Goal: Task Accomplishment & Management: Use online tool/utility

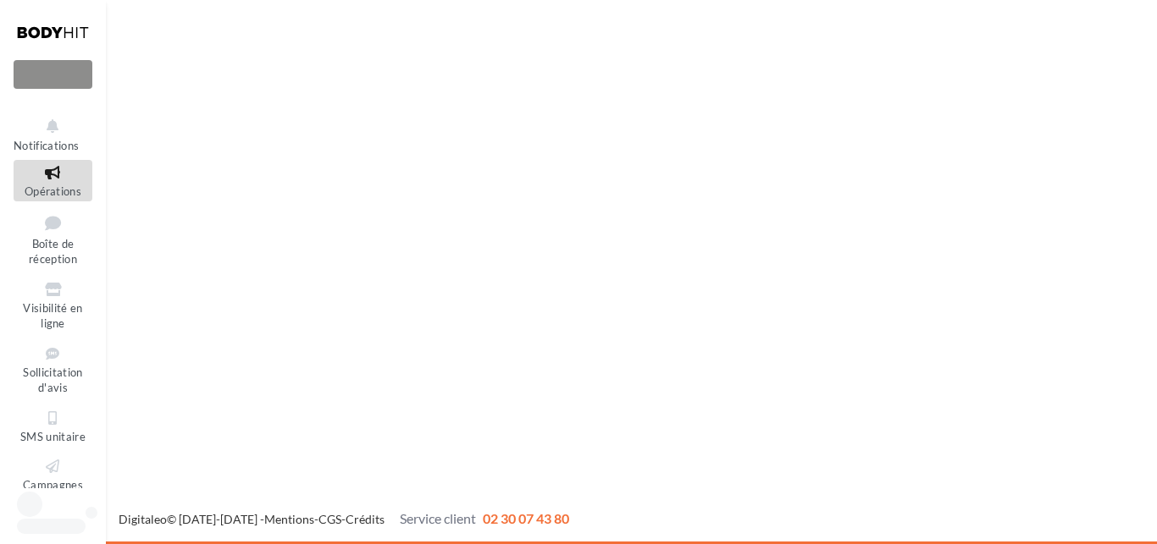
drag, startPoint x: 97, startPoint y: 110, endPoint x: 102, endPoint y: 91, distance: 19.9
click at [102, 100] on div "Notifications Opérations Boîte de réception Visibilité en ligne Sollicitation d…" at bounding box center [53, 296] width 104 height 392
click at [71, 78] on div "Nouvelle campagne" at bounding box center [53, 74] width 79 height 29
click at [70, 189] on span "Opérations" at bounding box center [53, 192] width 57 height 14
click at [99, 36] on nav "Nouvelle campagne Notifications Opérations Boîte de réception" at bounding box center [53, 272] width 106 height 544
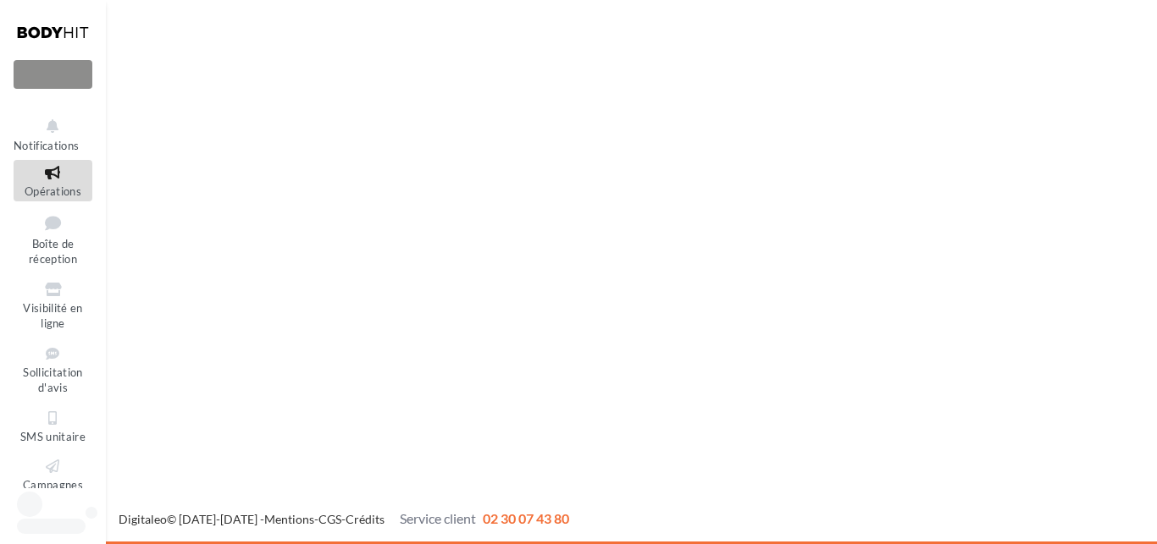
click at [77, 72] on div "Nouvelle campagne" at bounding box center [53, 74] width 79 height 29
click at [307, 187] on div "Nouvelle campagne Notifications Opérations Boîte de réception" at bounding box center [578, 272] width 1157 height 544
click at [44, 186] on span "Opérations" at bounding box center [53, 192] width 57 height 14
click at [67, 80] on div "Nouvelle campagne" at bounding box center [53, 74] width 79 height 29
